Goal: Task Accomplishment & Management: Use online tool/utility

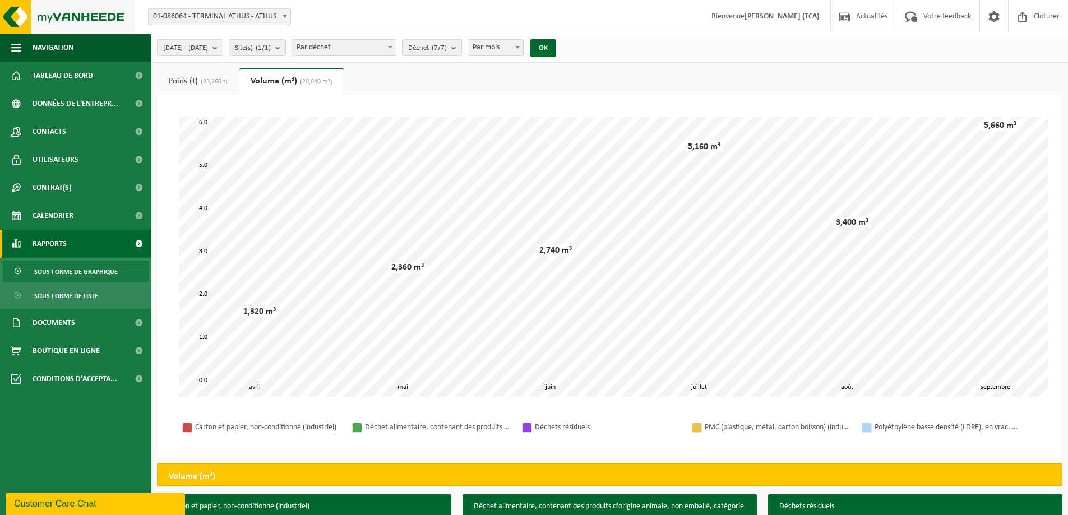
click at [93, 24] on img at bounding box center [67, 17] width 134 height 34
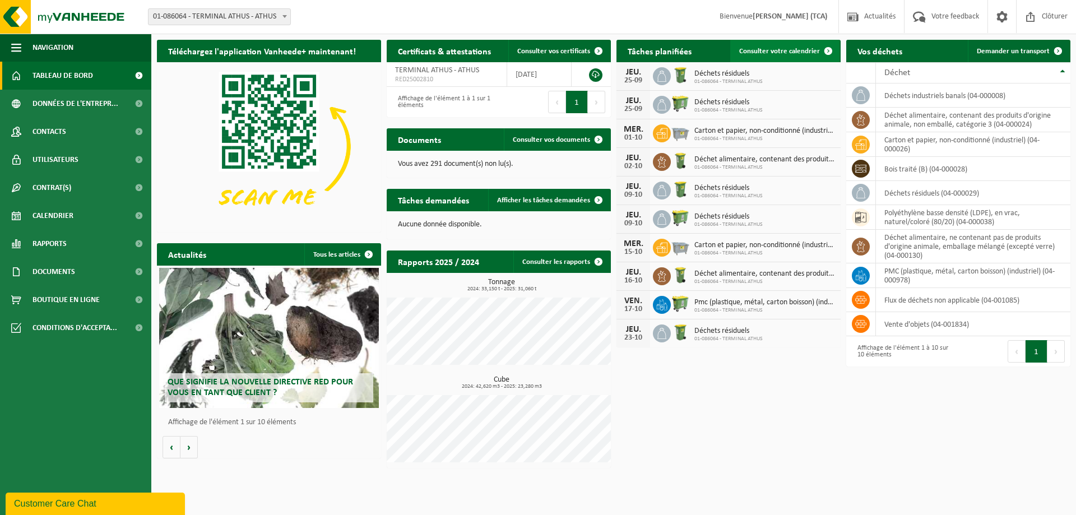
click at [811, 54] on span "Consulter votre calendrier" at bounding box center [779, 51] width 81 height 7
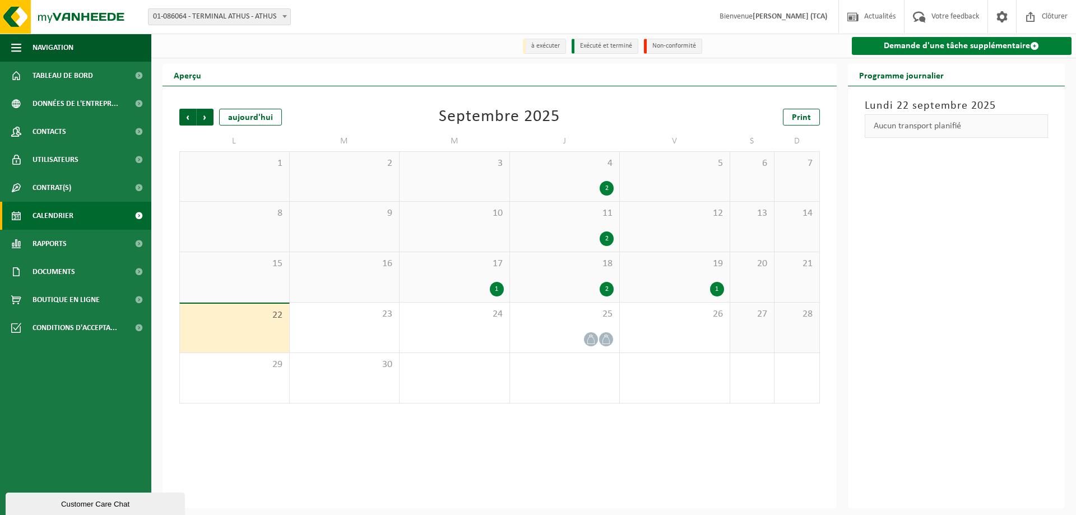
click at [919, 49] on link "Demande d'une tâche supplémentaire" at bounding box center [962, 46] width 220 height 18
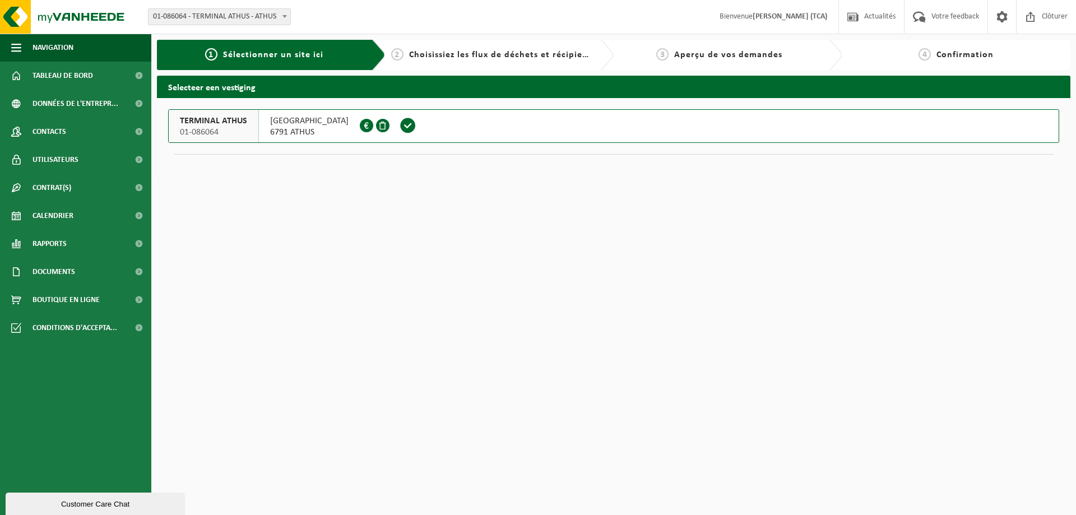
click at [408, 126] on span at bounding box center [408, 125] width 17 height 17
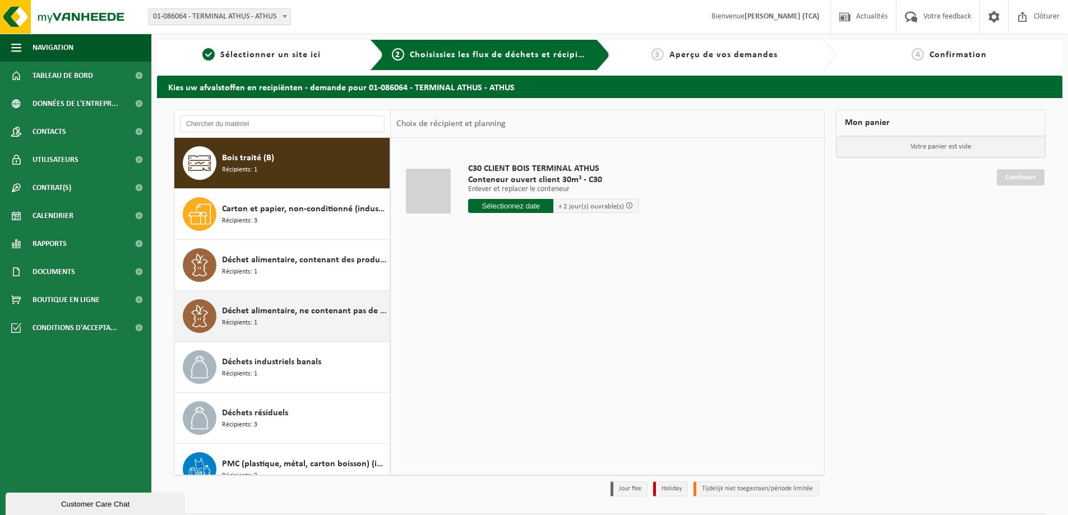
scroll to position [71, 0]
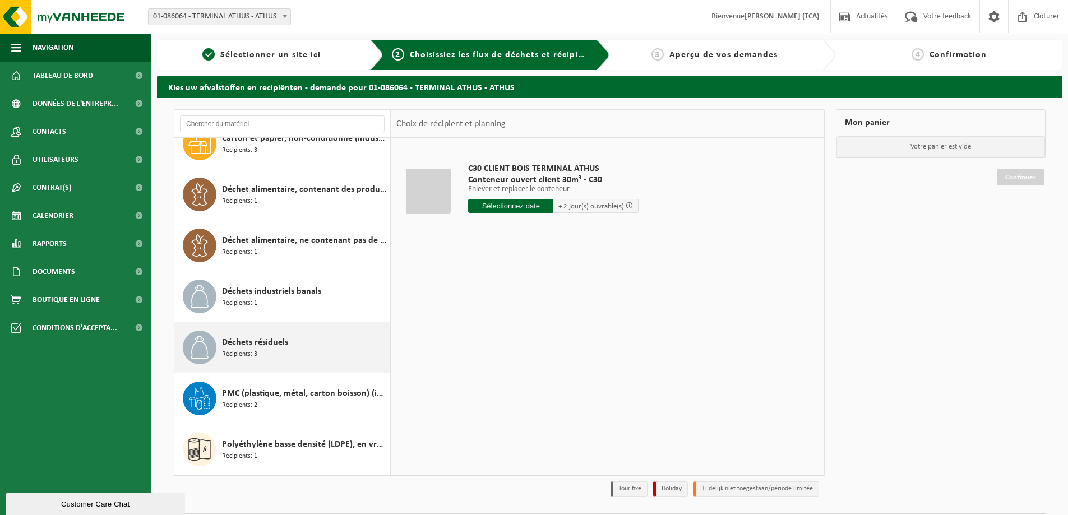
click at [307, 333] on div "Déchets résiduels Récipients: 3" at bounding box center [304, 348] width 165 height 34
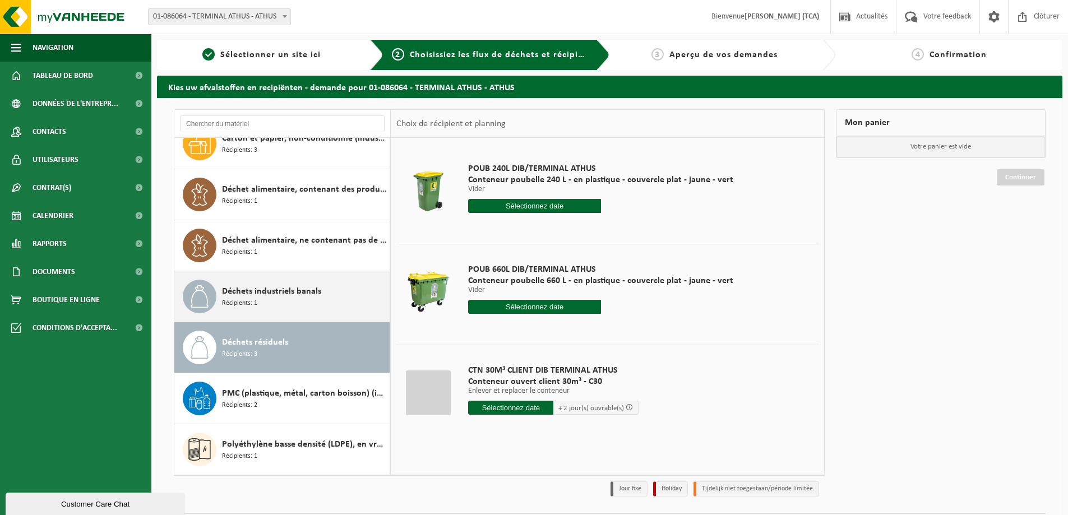
click at [323, 304] on div "Déchets industriels banals Récipients: 1" at bounding box center [304, 297] width 165 height 34
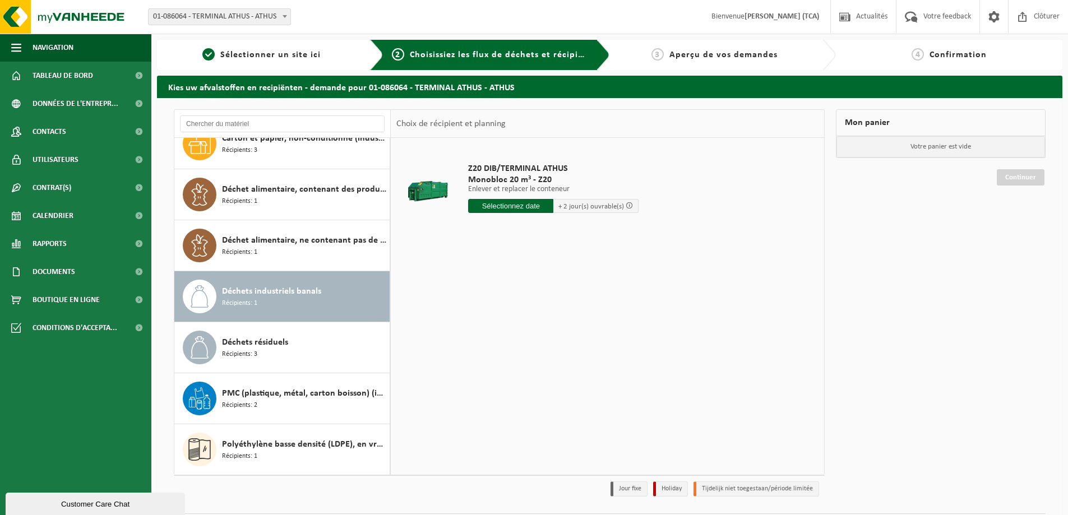
click at [531, 210] on input "text" at bounding box center [510, 206] width 85 height 14
click at [517, 325] on div "24" at bounding box center [518, 323] width 20 height 18
type input "à partir de 2025-09-24"
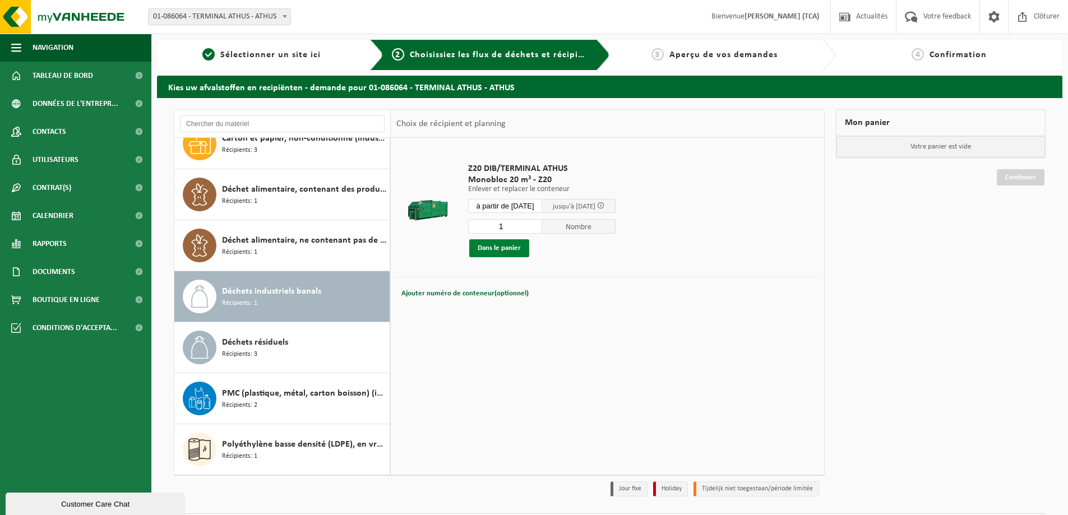
click at [507, 253] on button "Dans le panier" at bounding box center [499, 248] width 60 height 18
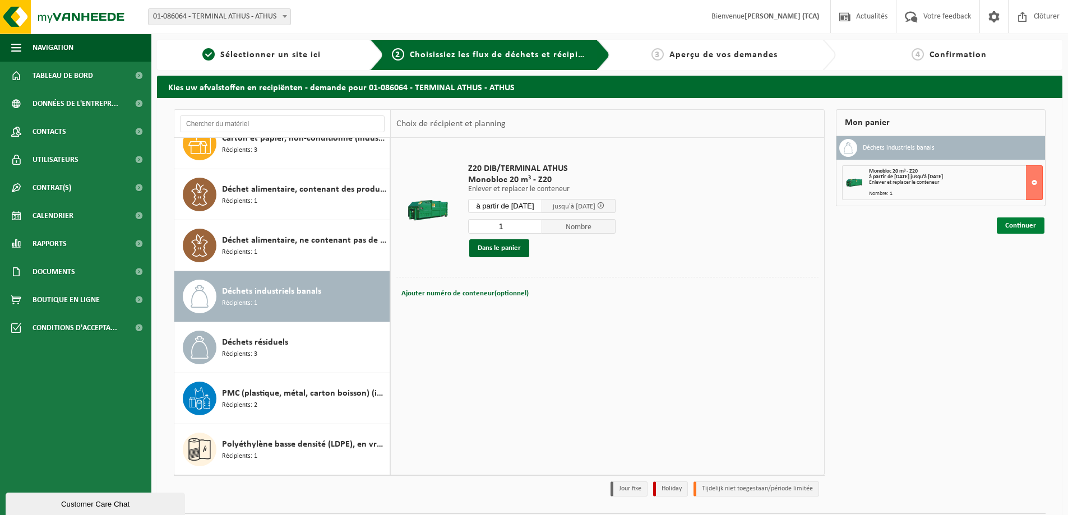
click at [1017, 229] on link "Continuer" at bounding box center [1020, 225] width 48 height 16
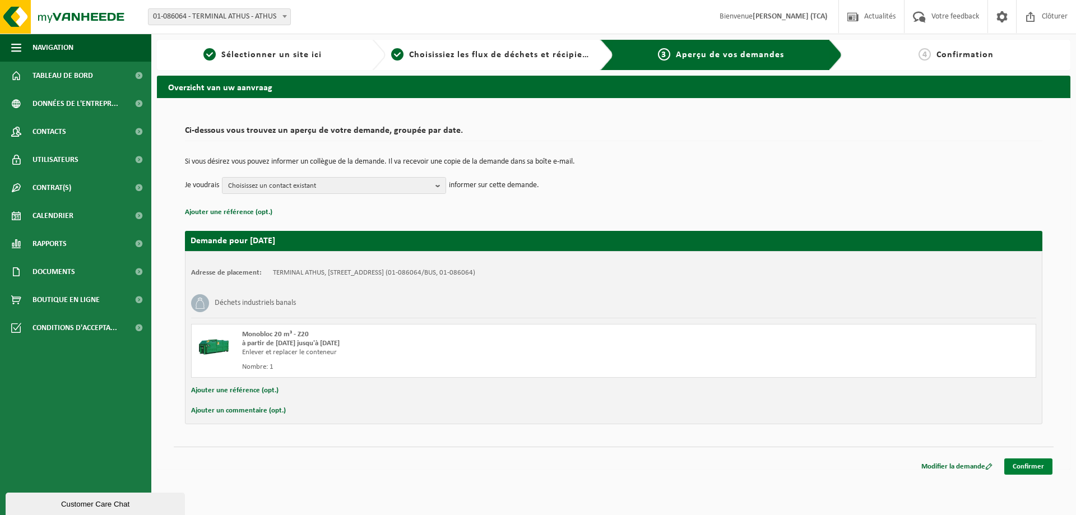
click at [1023, 465] on link "Confirmer" at bounding box center [1028, 466] width 48 height 16
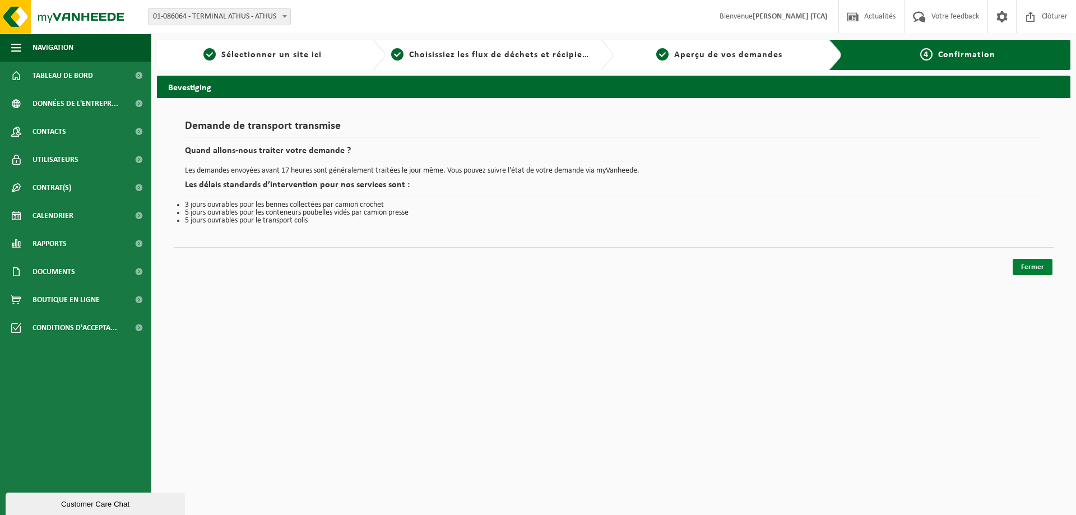
click at [1027, 268] on link "Fermer" at bounding box center [1033, 267] width 40 height 16
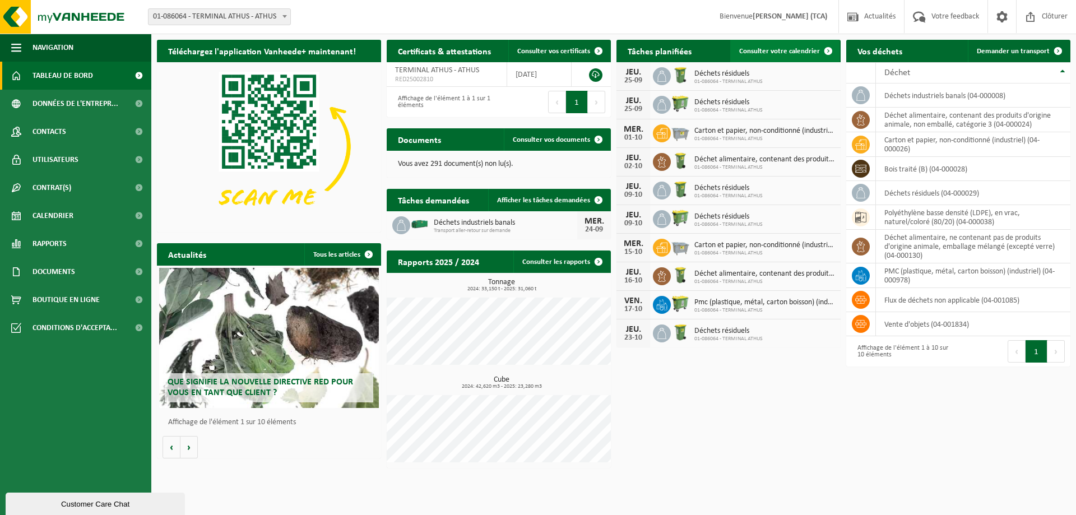
click at [799, 54] on span "Consulter votre calendrier" at bounding box center [779, 51] width 81 height 7
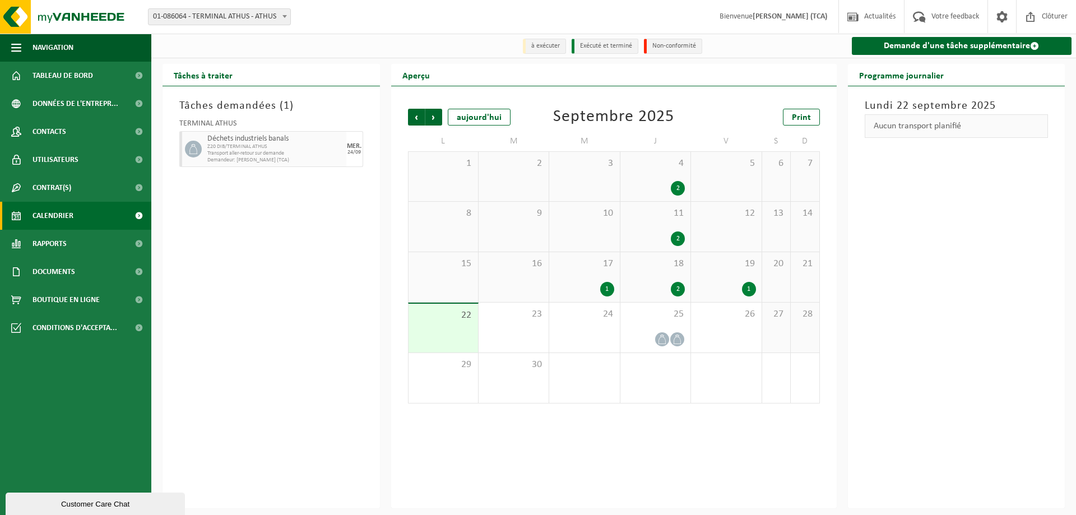
click at [678, 290] on div "2" at bounding box center [678, 289] width 14 height 15
